Goal: Navigation & Orientation: Find specific page/section

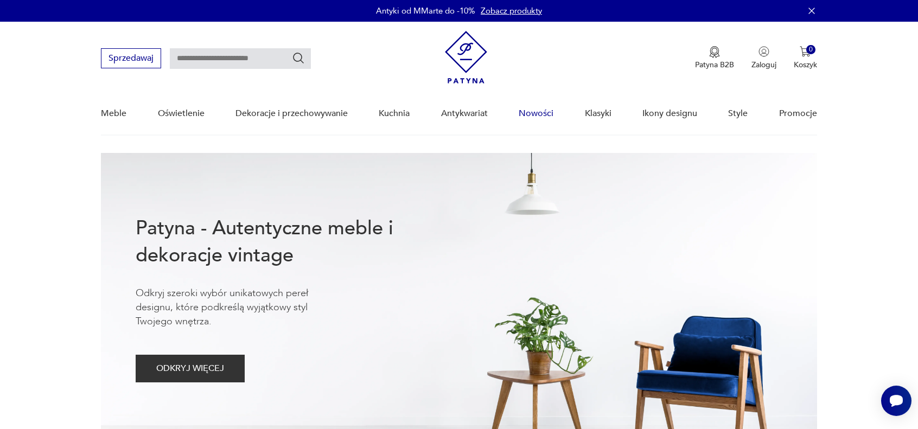
click at [541, 113] on link "Nowości" at bounding box center [536, 114] width 35 height 42
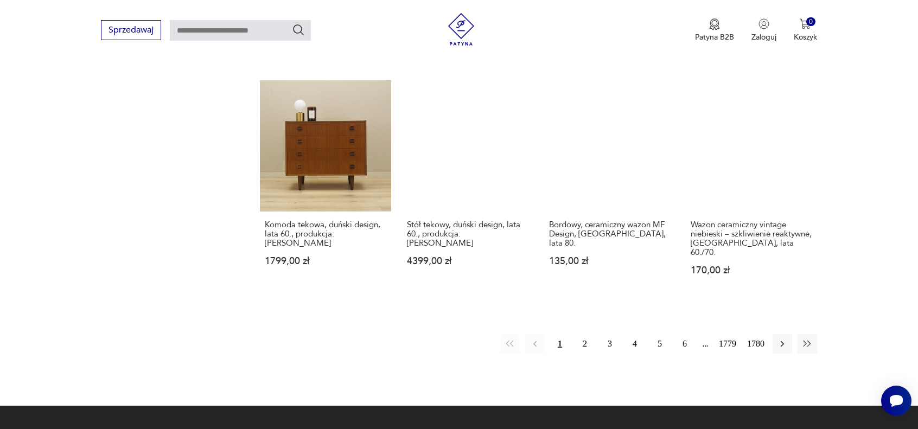
scroll to position [1026, 0]
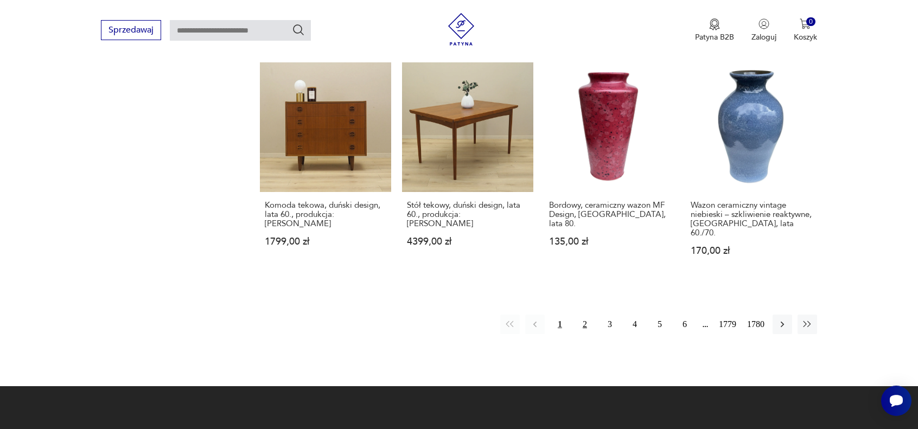
click at [584, 315] on button "2" at bounding box center [585, 325] width 20 height 20
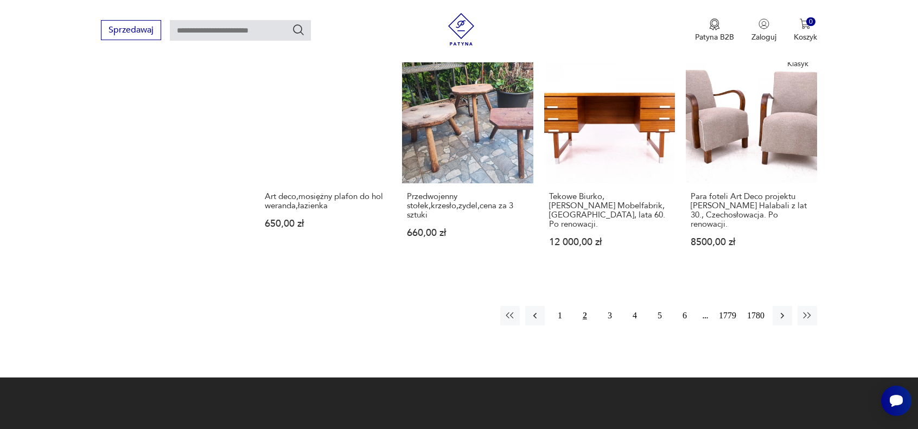
scroll to position [1008, 0]
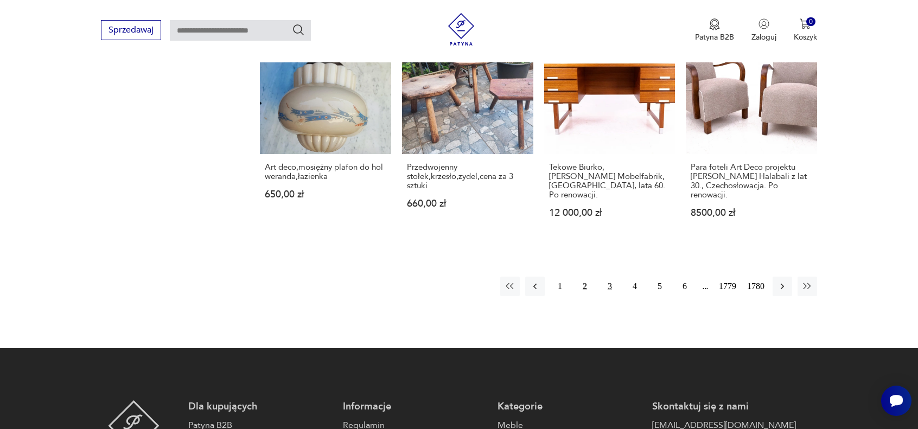
click at [609, 277] on button "3" at bounding box center [610, 287] width 20 height 20
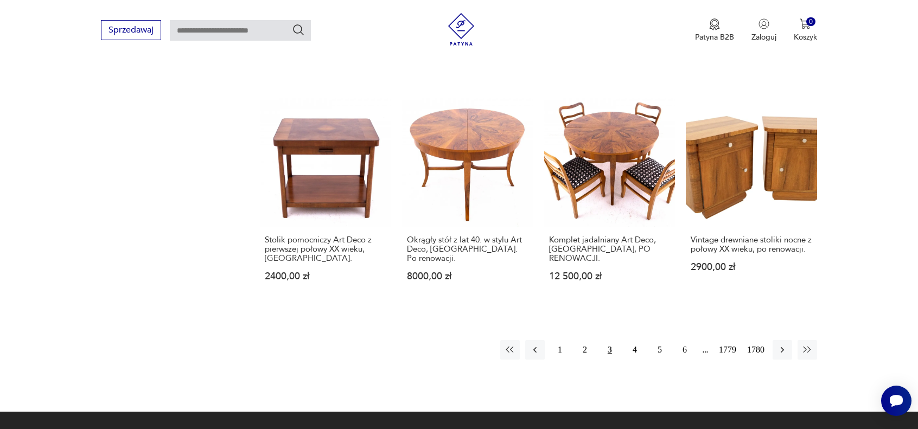
scroll to position [954, 0]
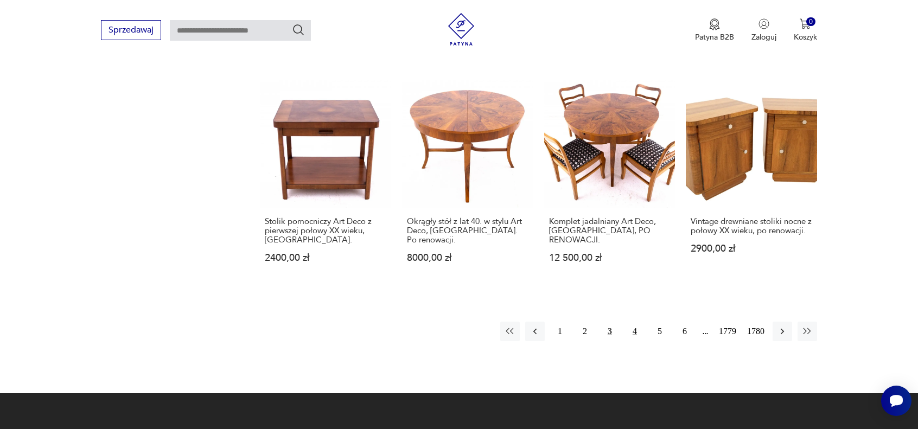
click at [636, 322] on button "4" at bounding box center [635, 332] width 20 height 20
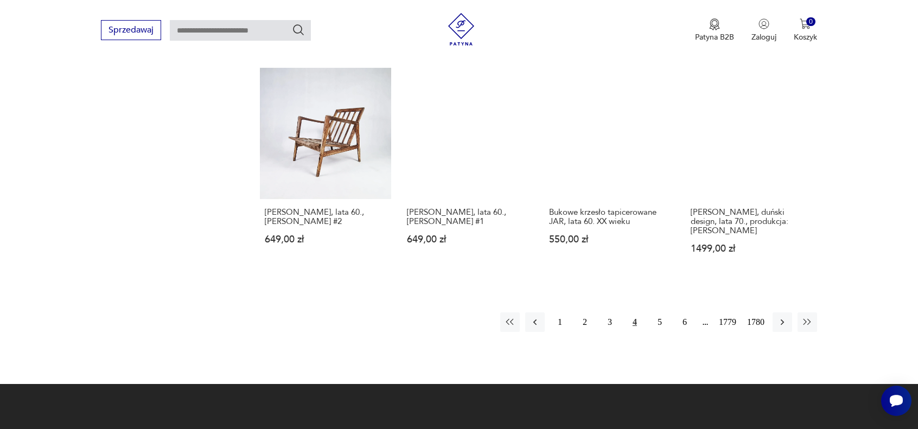
scroll to position [1008, 0]
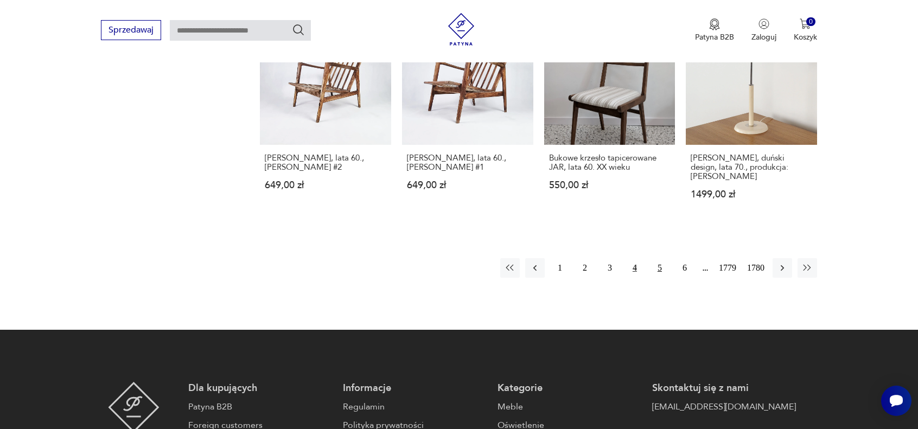
click at [660, 258] on button "5" at bounding box center [660, 268] width 20 height 20
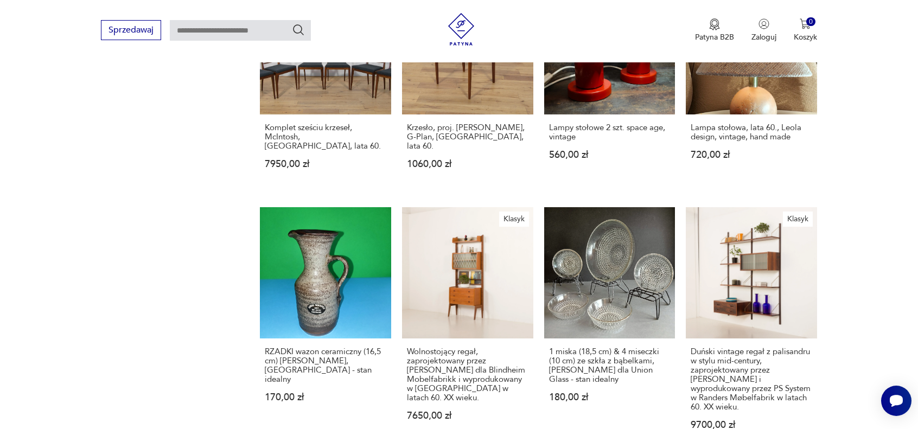
scroll to position [846, 0]
